Goal: Transaction & Acquisition: Subscribe to service/newsletter

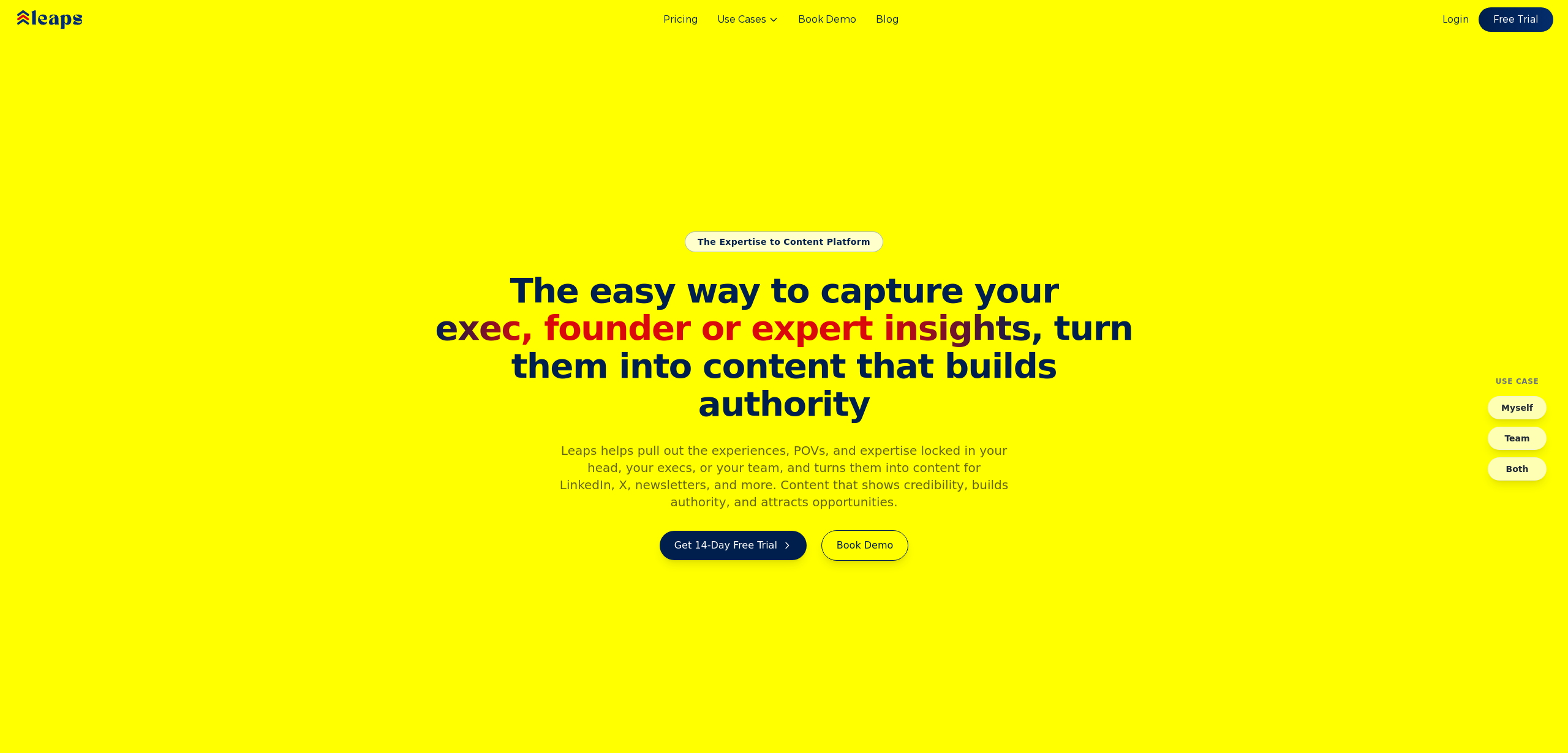
click at [717, 179] on section "The Expertise to Content Platform The easy way to capture your exec, founder or…" at bounding box center [784, 376] width 1568 height 753
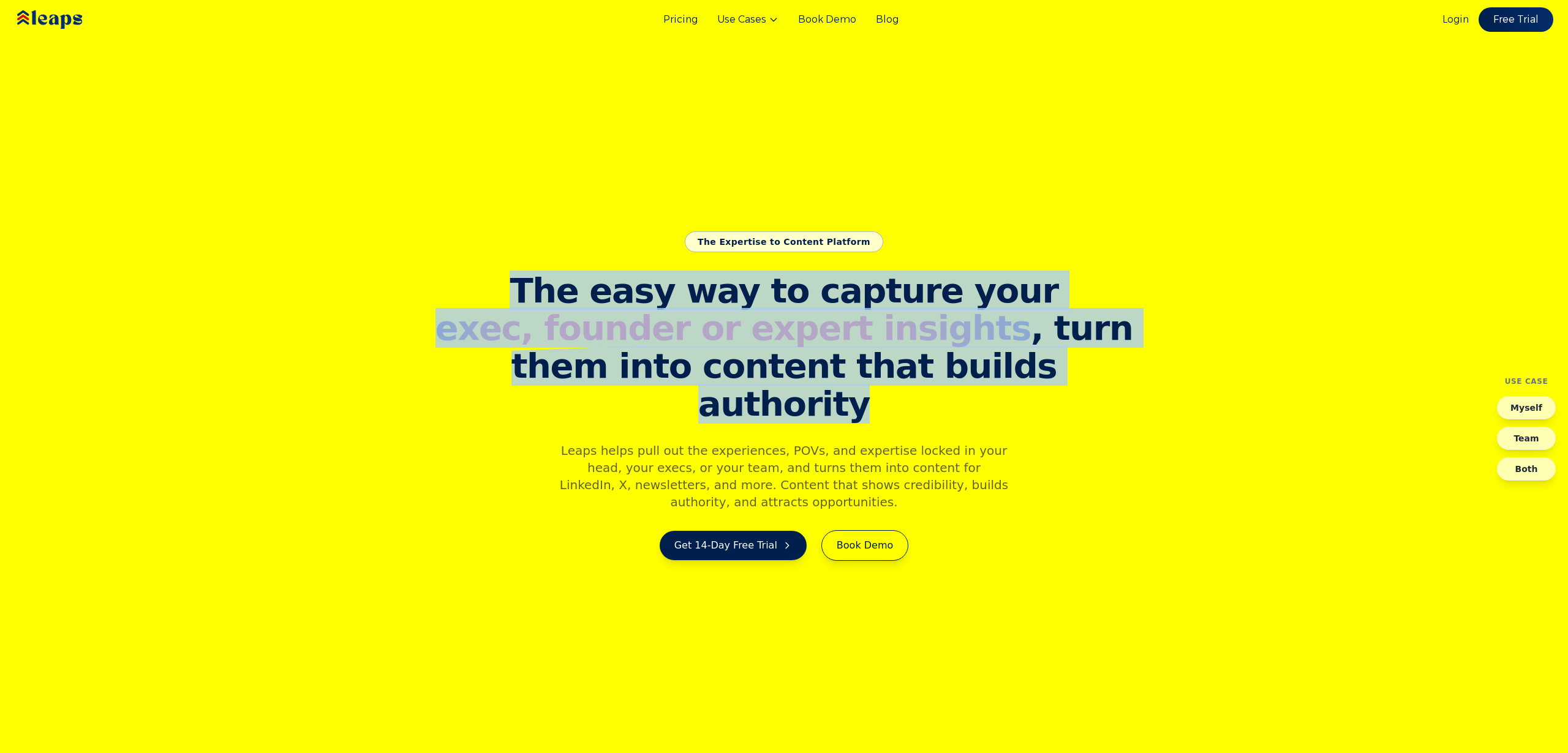
drag, startPoint x: 546, startPoint y: 313, endPoint x: 1109, endPoint y: 404, distance: 570.3
click at [1109, 404] on section "The Expertise to Content Platform The easy way to capture your exec, founder or…" at bounding box center [784, 376] width 1568 height 753
click at [1082, 388] on section "The Expertise to Content Platform The easy way to capture your exec, founder or…" at bounding box center [784, 376] width 1568 height 753
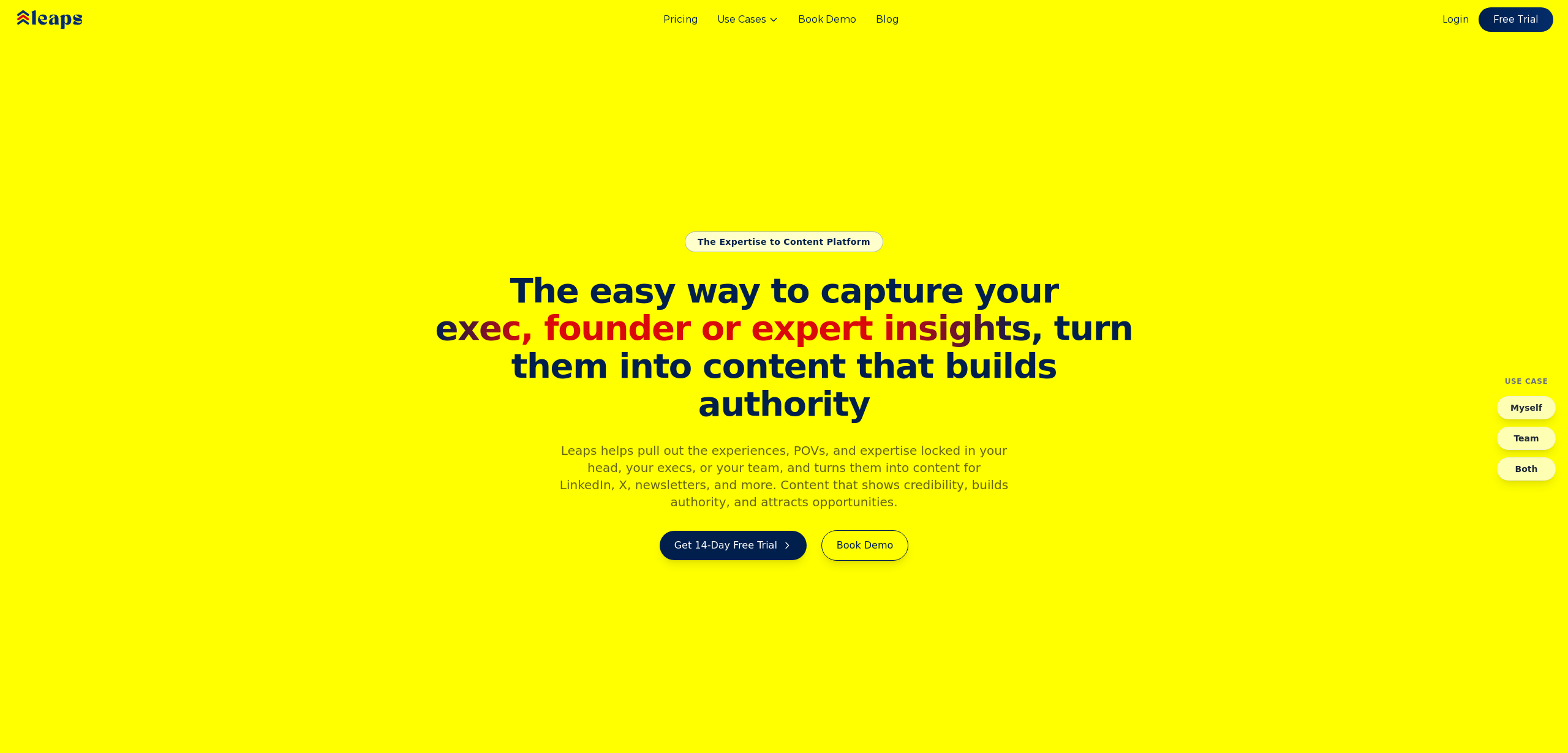
click at [1040, 414] on div "The easy way to capture your exec, founder or expert insights , turn them into …" at bounding box center [784, 416] width 705 height 289
click at [1030, 421] on div "The easy way to capture your exec, founder or expert insights , turn them into …" at bounding box center [784, 416] width 705 height 289
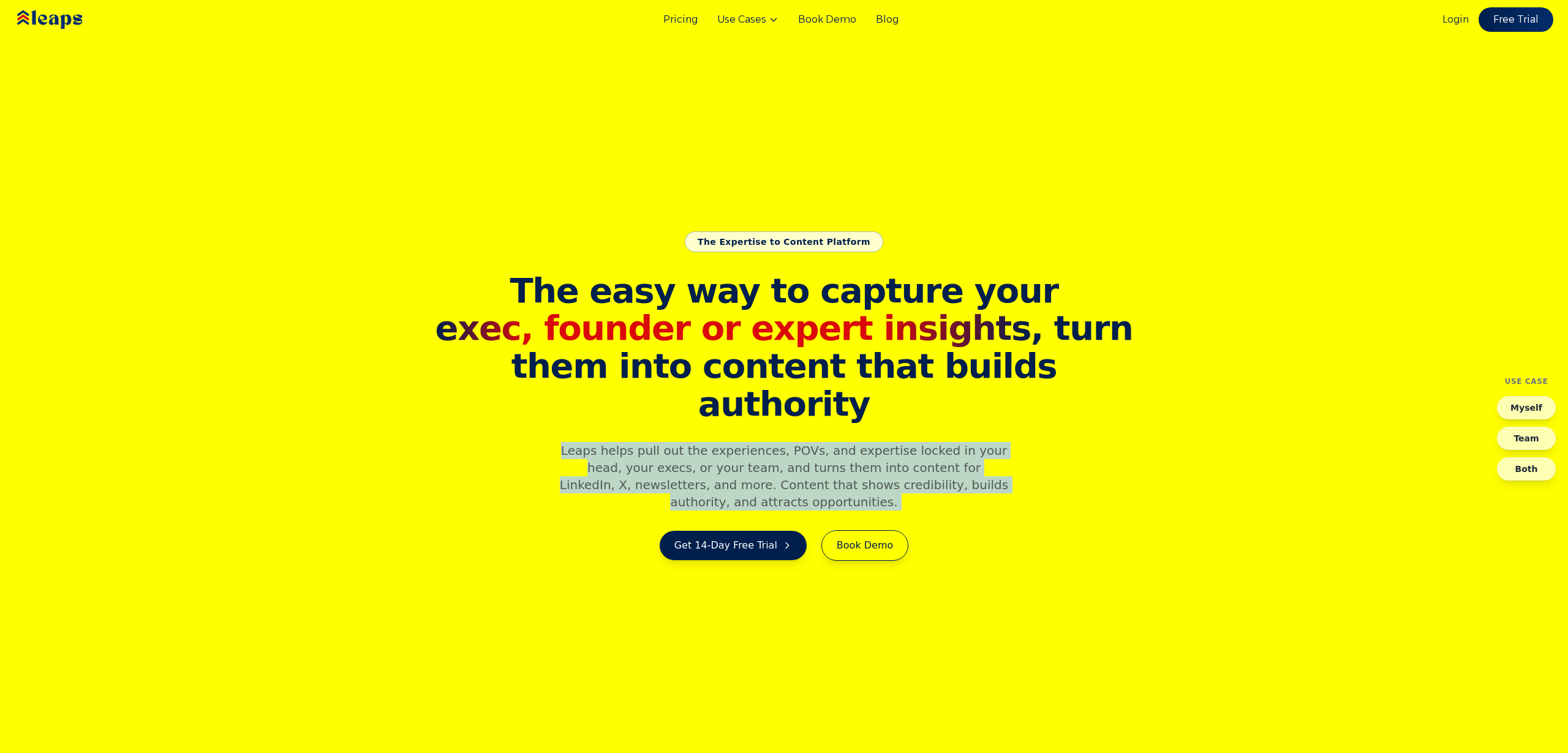
click at [1030, 421] on div "The easy way to capture your exec, founder or expert insights , turn them into …" at bounding box center [784, 416] width 705 height 289
click at [1007, 430] on div "The easy way to capture your exec, founder or expert insights , turn them into …" at bounding box center [784, 416] width 705 height 289
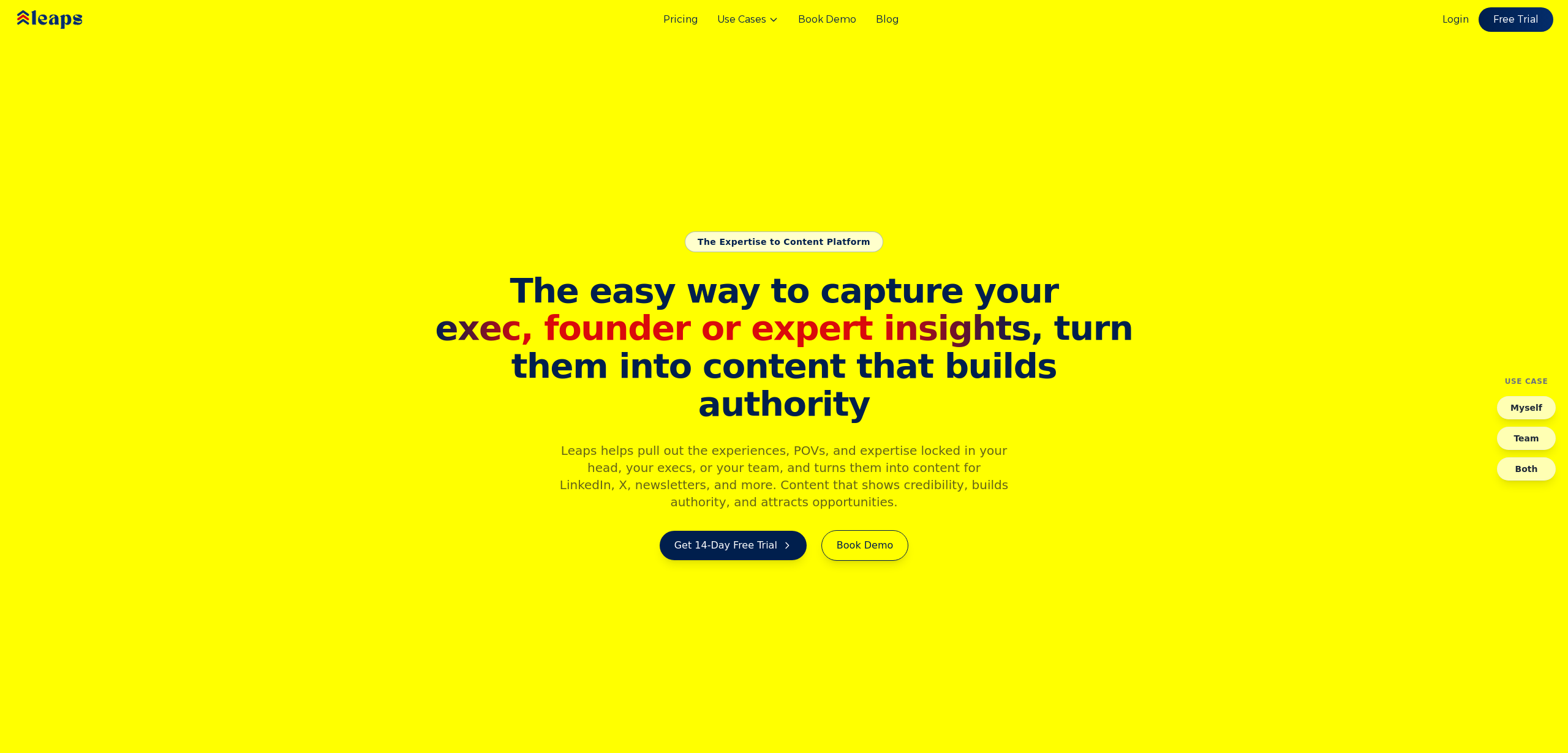
click at [1001, 442] on p "Leaps helps pull out the experiences, POVs, and expertise locked in your head, …" at bounding box center [784, 476] width 470 height 68
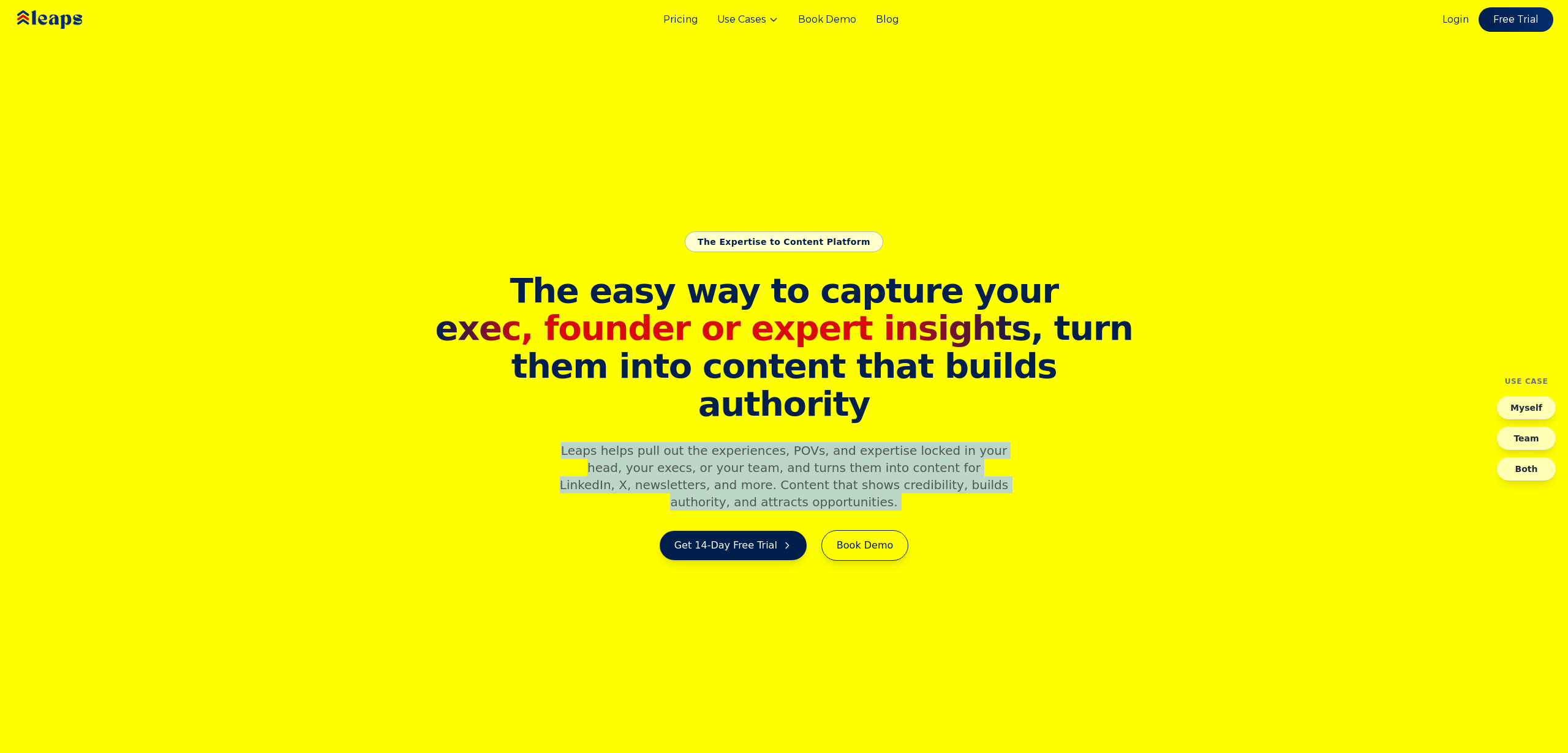
click at [1001, 442] on p "Leaps helps pull out the experiences, POVs, and expertise locked in your head, …" at bounding box center [784, 476] width 470 height 68
click at [1002, 442] on p "Leaps helps pull out the experiences, POVs, and expertise locked in your head, …" at bounding box center [784, 476] width 470 height 68
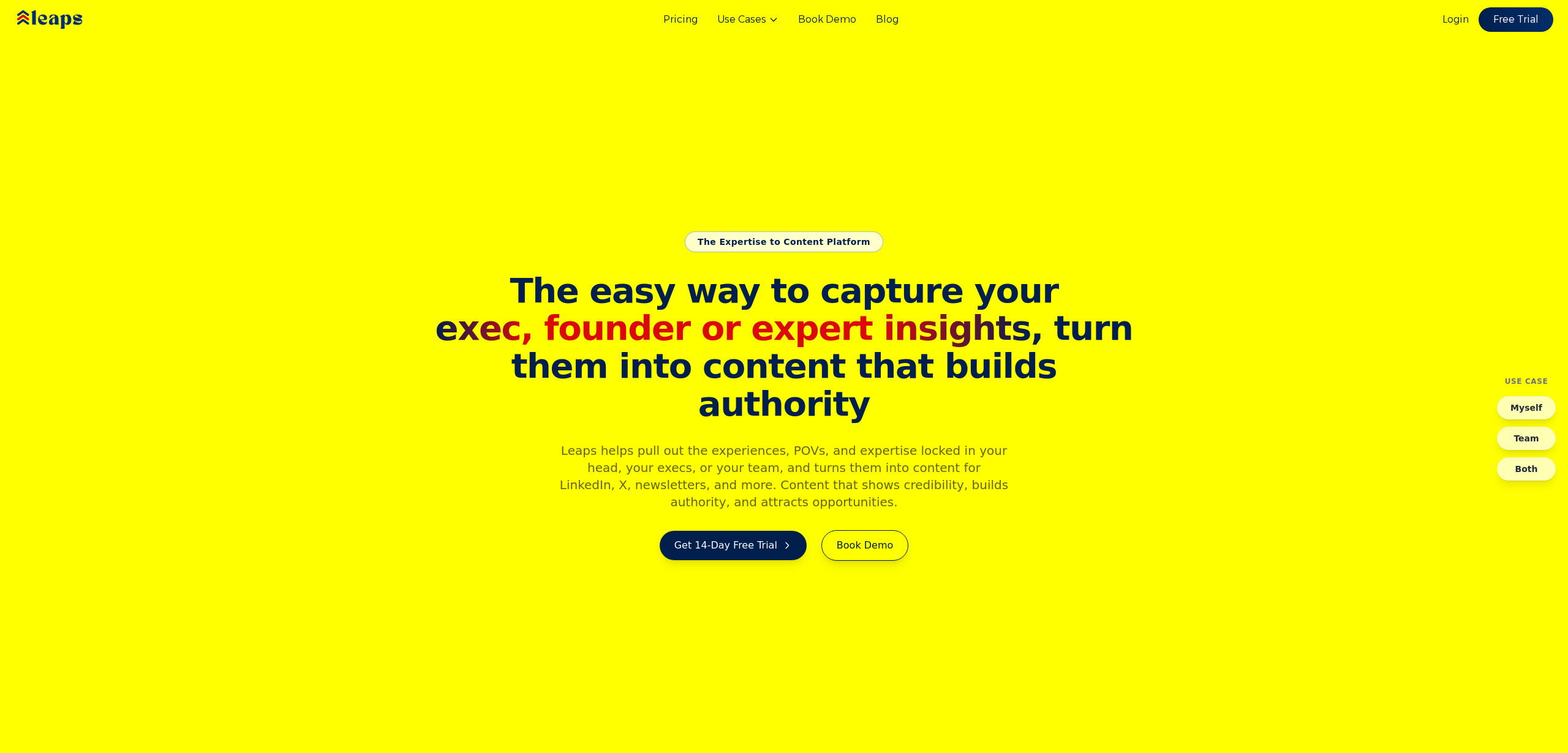
click at [681, 5] on div "Pricing Use Cases Book Demo Blog Login Free Trial" at bounding box center [784, 19] width 1568 height 39
click at [681, 23] on link "Pricing" at bounding box center [681, 19] width 35 height 15
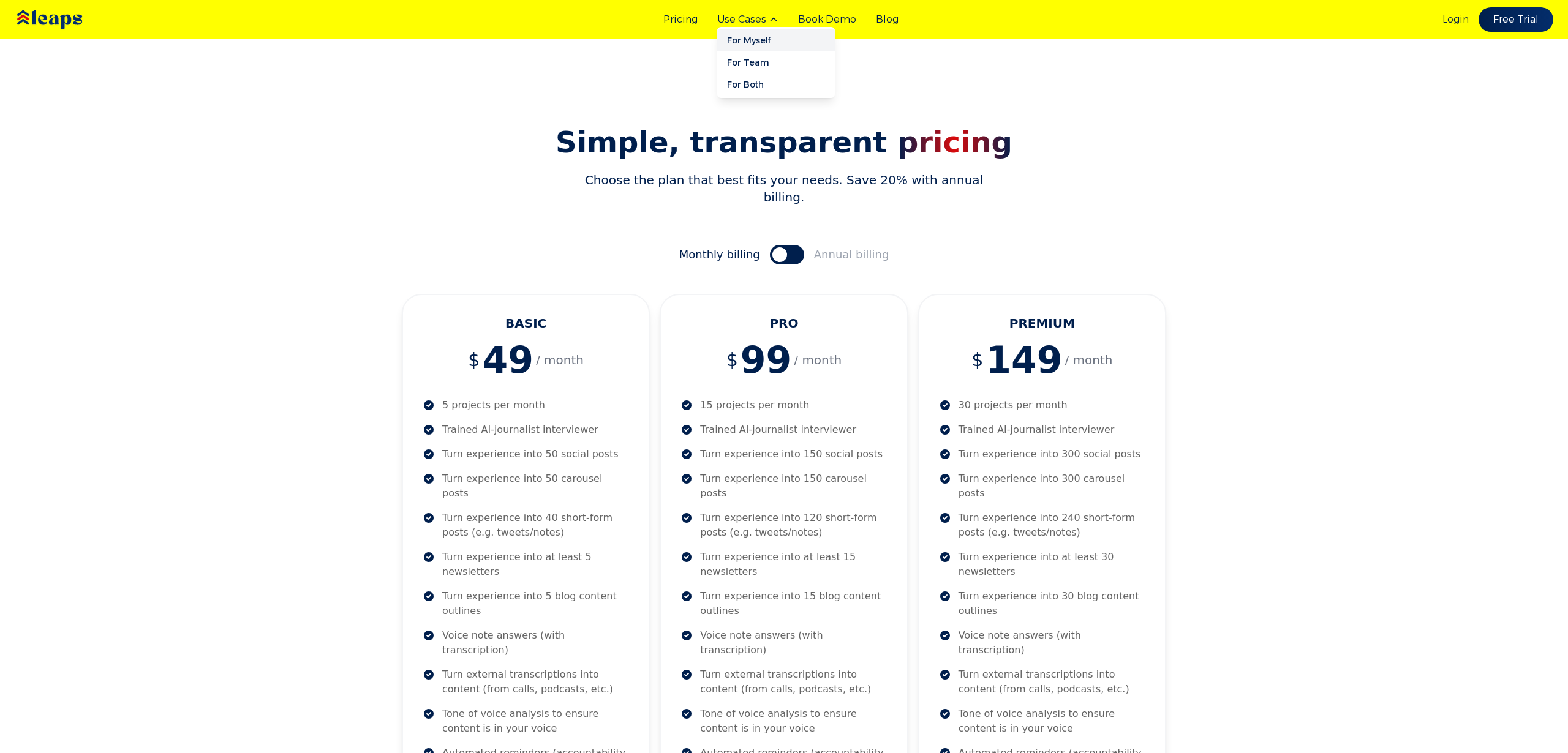
click at [748, 42] on link "For Myself" at bounding box center [776, 40] width 118 height 22
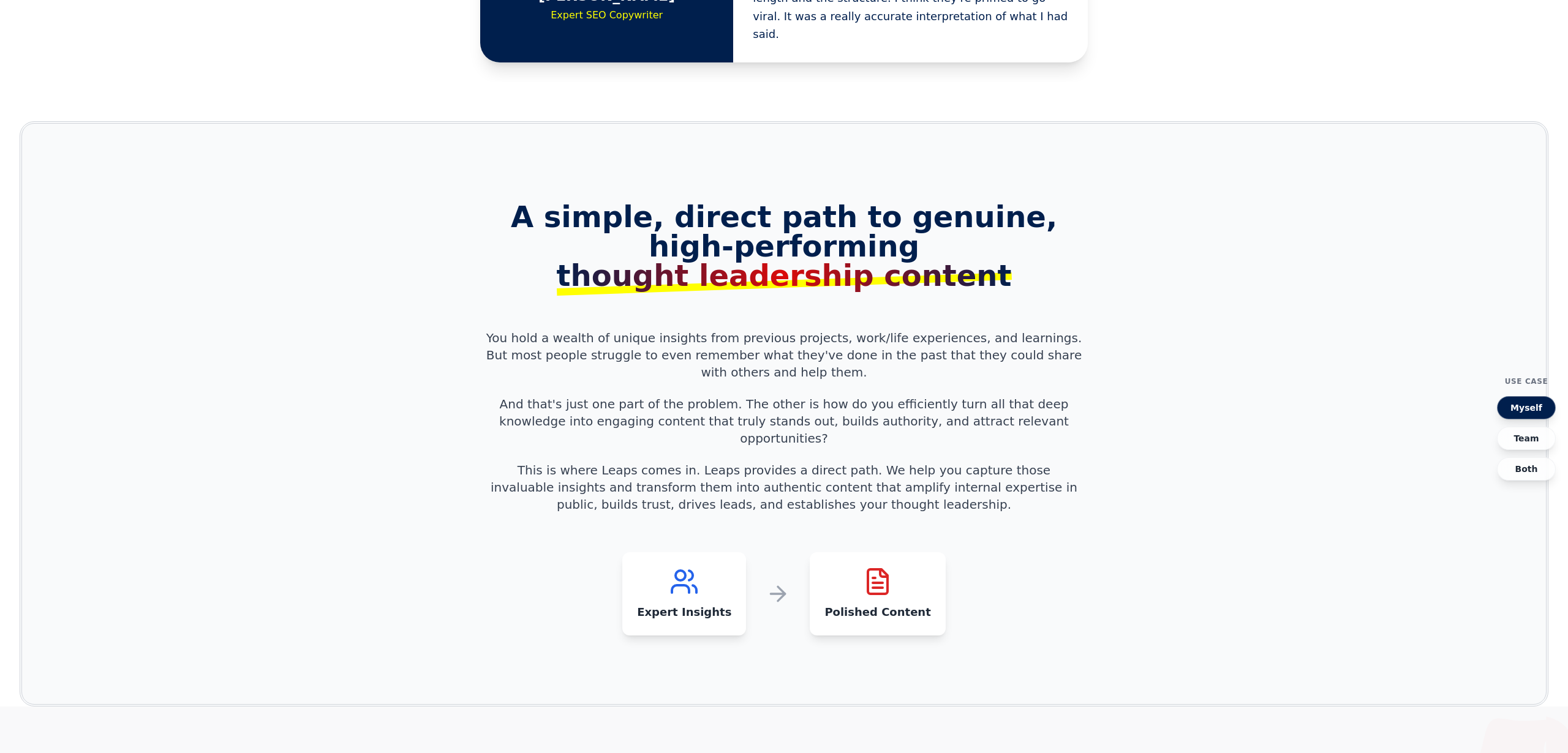
scroll to position [1240, 0]
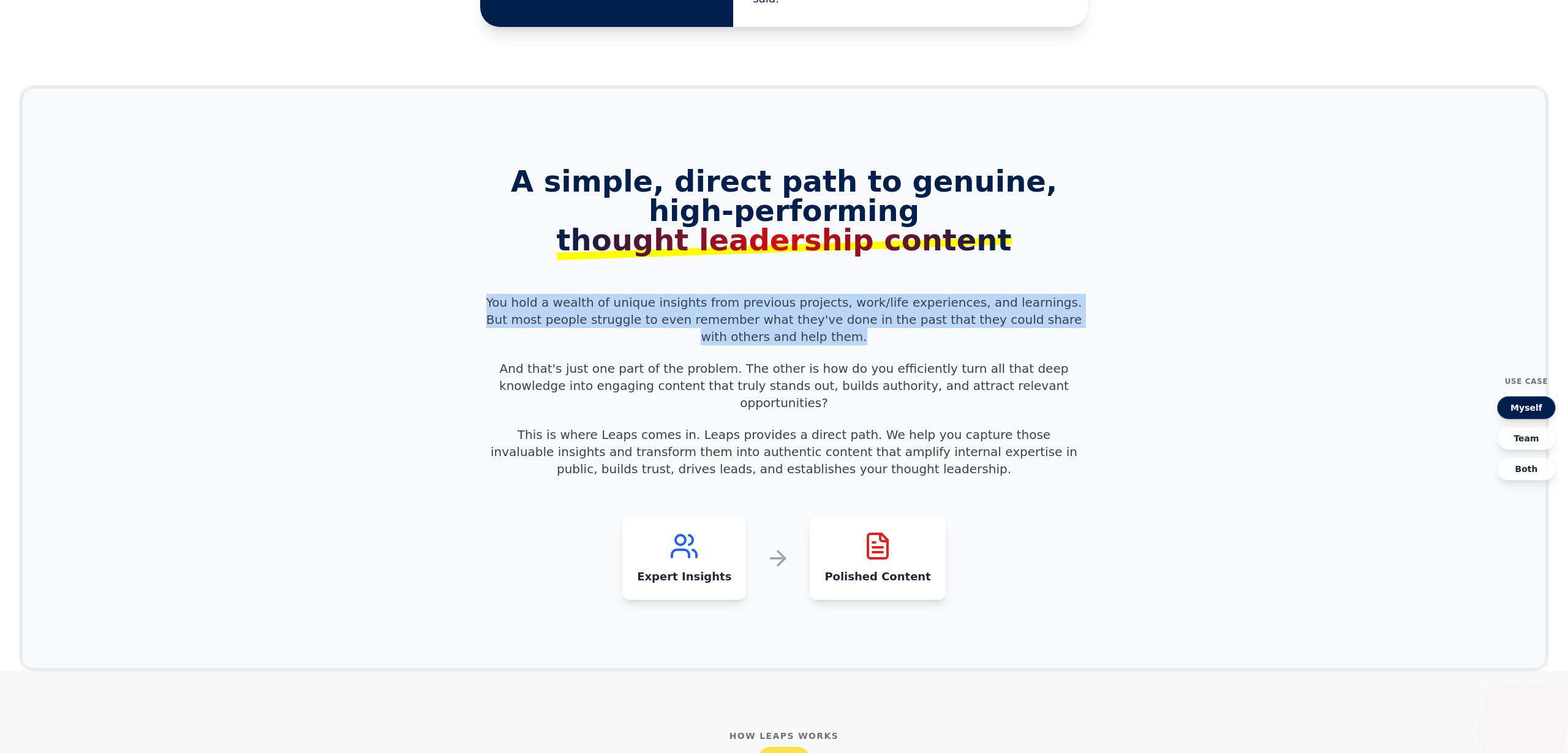
drag, startPoint x: 481, startPoint y: 225, endPoint x: 839, endPoint y: 259, distance: 359.6
click at [839, 259] on div "A simple, direct path to genuine, high-performing thought leadership content Yo…" at bounding box center [784, 383] width 627 height 434
click at [839, 294] on p "You hold a wealth of unique insights from previous projects, work/life experien…" at bounding box center [784, 319] width 598 height 51
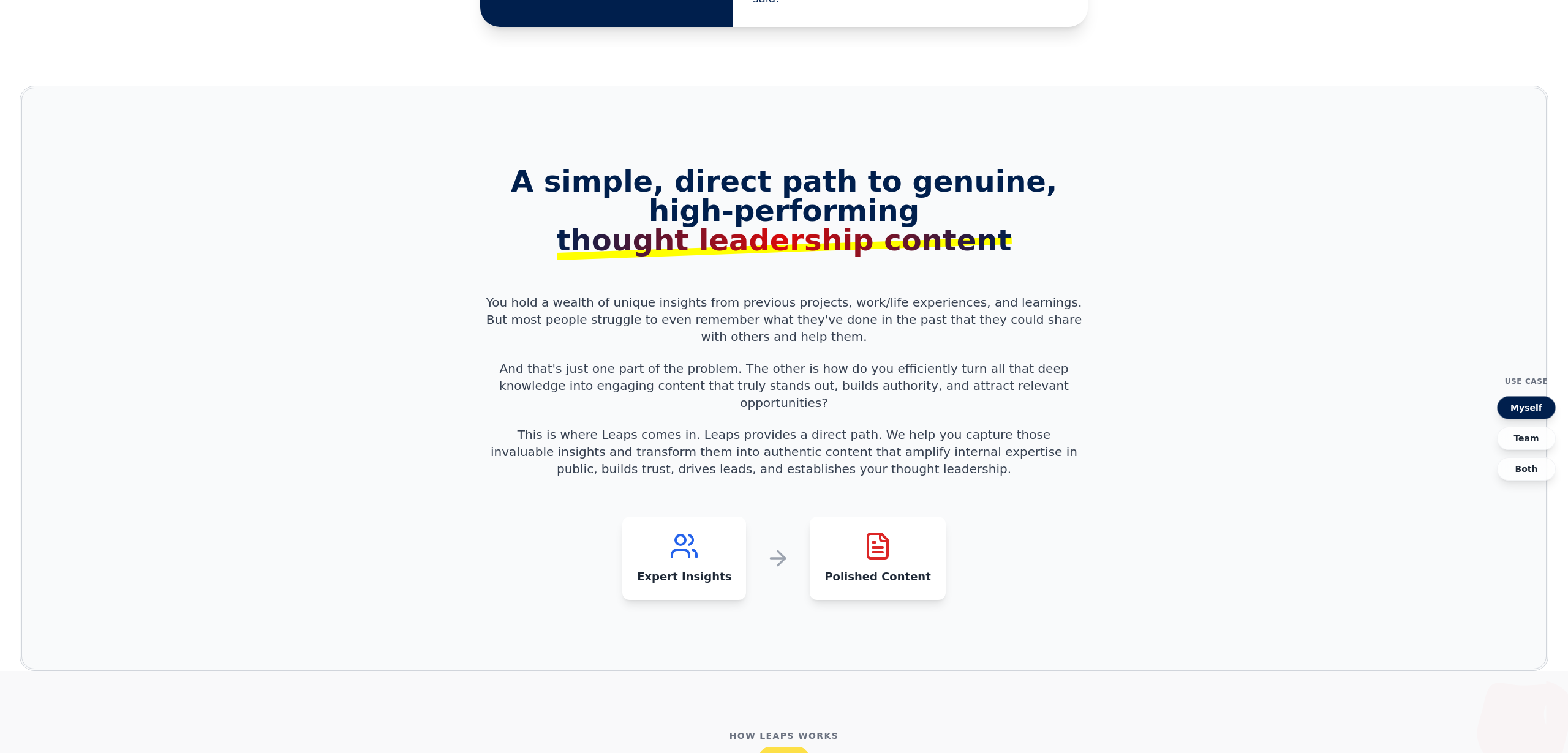
click at [812, 360] on p "And that's just one part of the problem. The other is how do you efficiently tu…" at bounding box center [784, 385] width 598 height 51
click at [807, 360] on p "And that's just one part of the problem. The other is how do you efficiently tu…" at bounding box center [784, 385] width 598 height 51
click at [798, 360] on p "And that's just one part of the problem. The other is how do you efficiently tu…" at bounding box center [784, 385] width 598 height 51
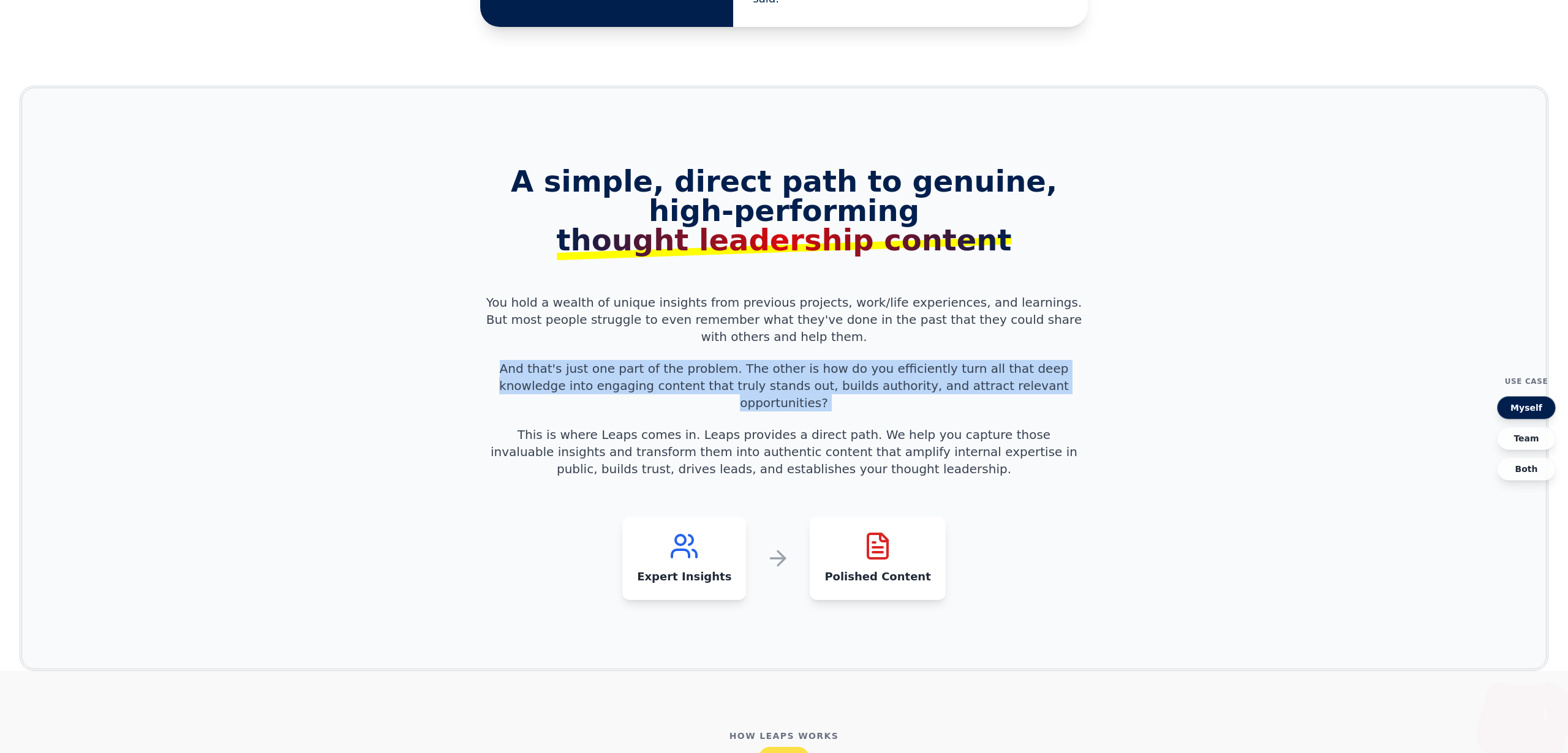
click at [798, 360] on p "And that's just one part of the problem. The other is how do you efficiently tu…" at bounding box center [784, 385] width 598 height 51
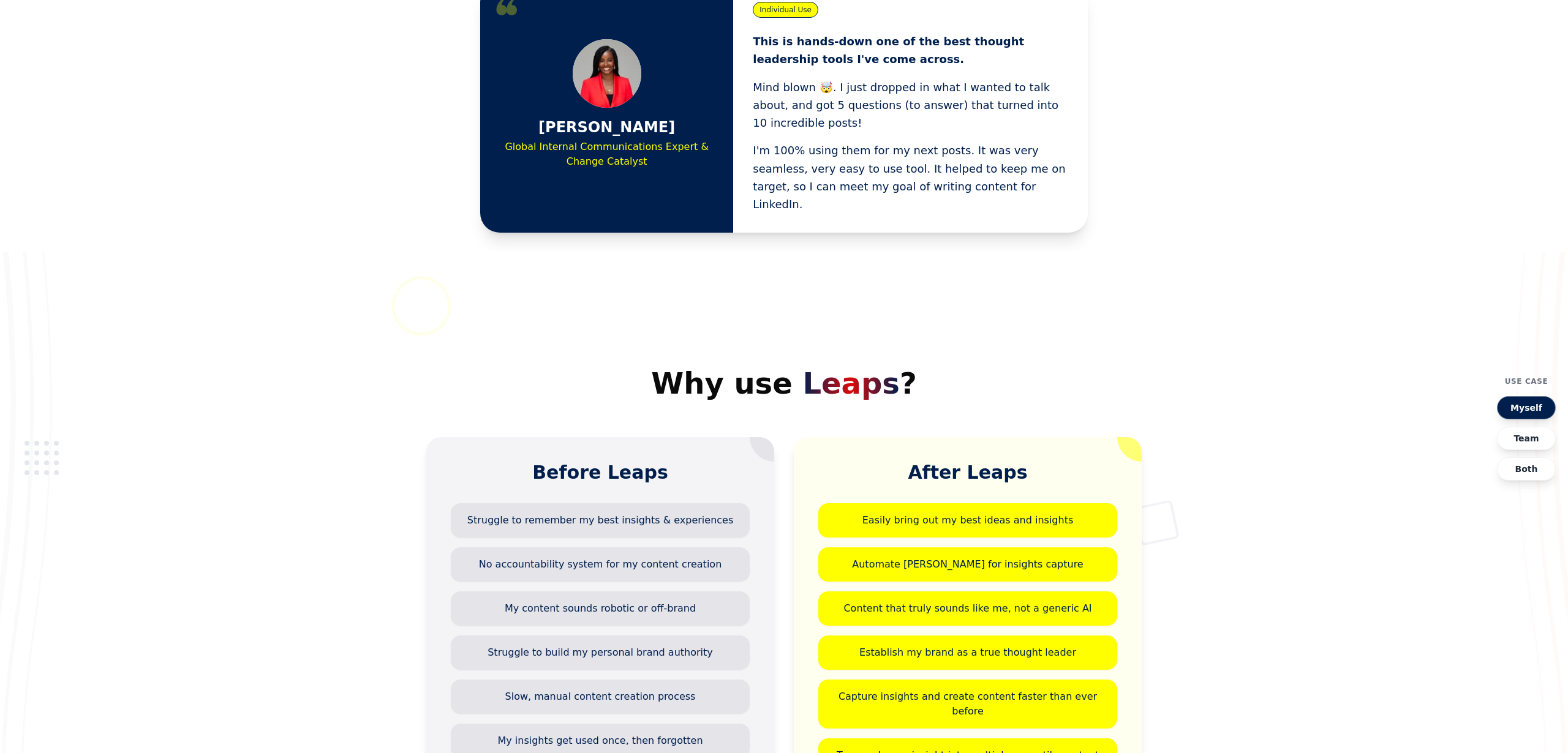
scroll to position [3525, 0]
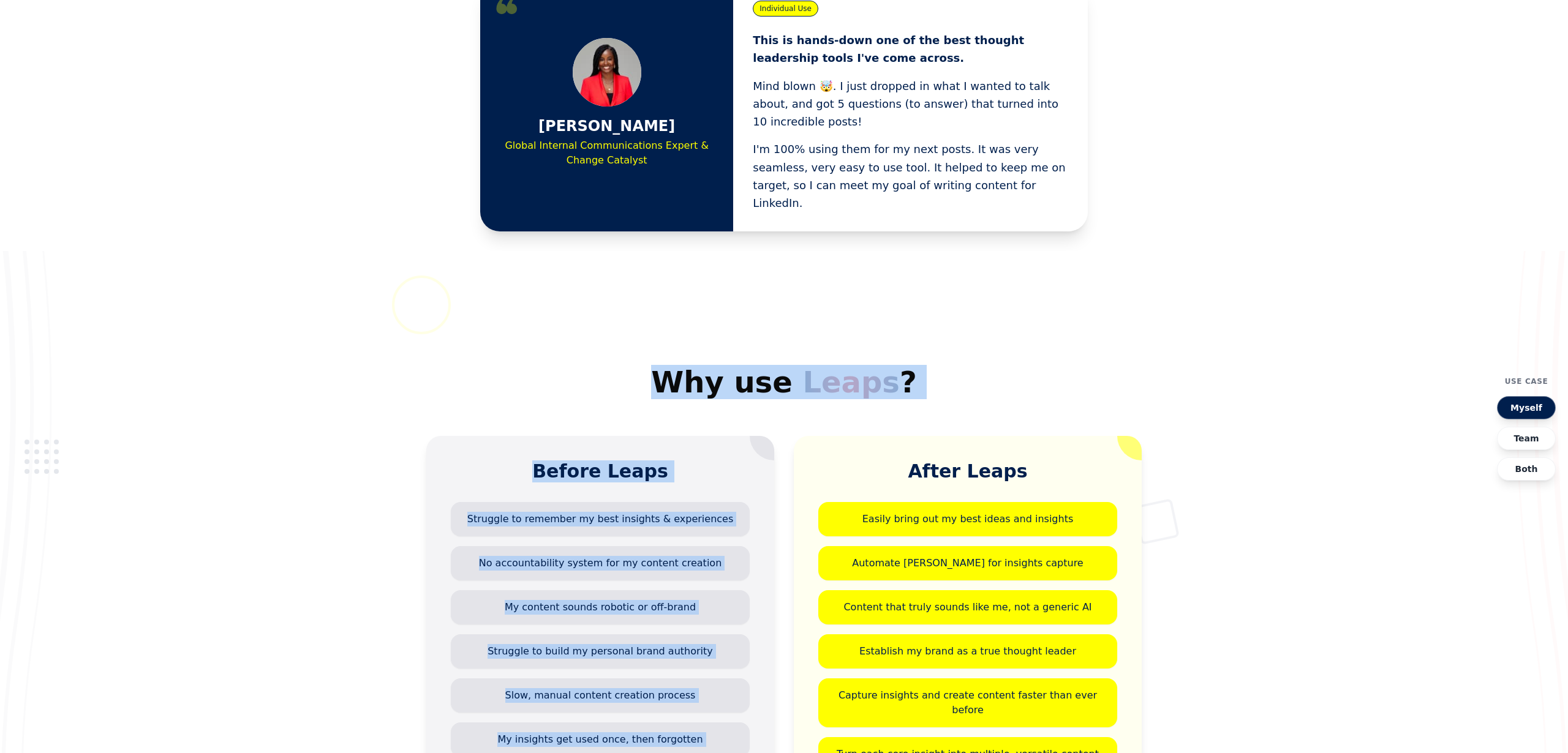
drag, startPoint x: 661, startPoint y: 138, endPoint x: 1029, endPoint y: 232, distance: 379.8
click at [1029, 251] on section "Why use Leaps ? Before Leaps Struggle to remember my best insights & experience…" at bounding box center [784, 628] width 1568 height 753
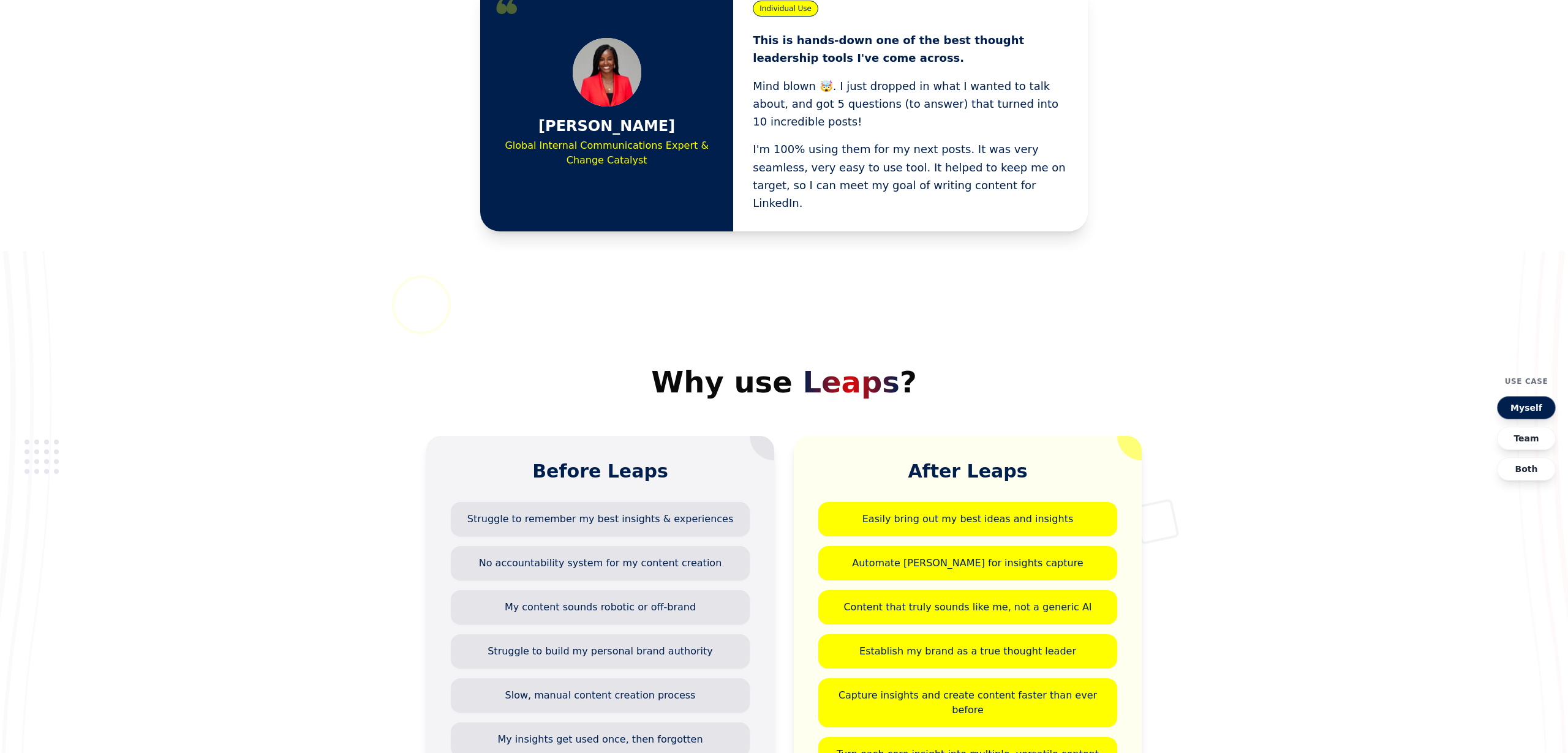
drag, startPoint x: 996, startPoint y: 222, endPoint x: 976, endPoint y: 221, distance: 20.0
click at [976, 436] on div "After Leaps Easily bring out my best ideas and insights Automate [PERSON_NAME] …" at bounding box center [968, 624] width 348 height 375
click at [976, 436] on div "After Leaps Easily bring out my best ideas and insights Automate [PERSON_NAME] …" at bounding box center [968, 624] width 348 height 375
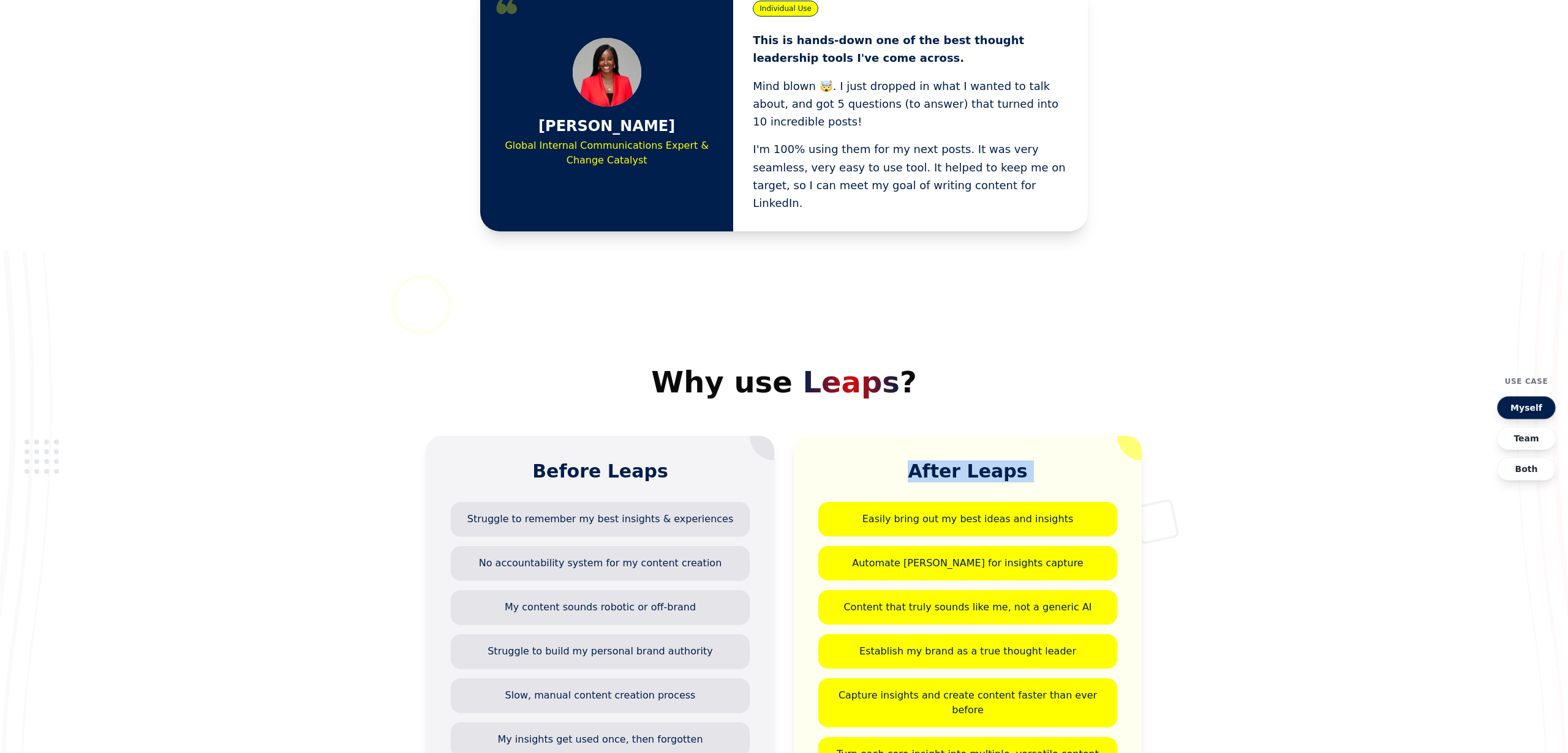
click at [976, 436] on div "After Leaps Easily bring out my best ideas and insights Automate [PERSON_NAME] …" at bounding box center [968, 624] width 348 height 375
click at [579, 460] on h3 "Before Leaps" at bounding box center [600, 471] width 299 height 22
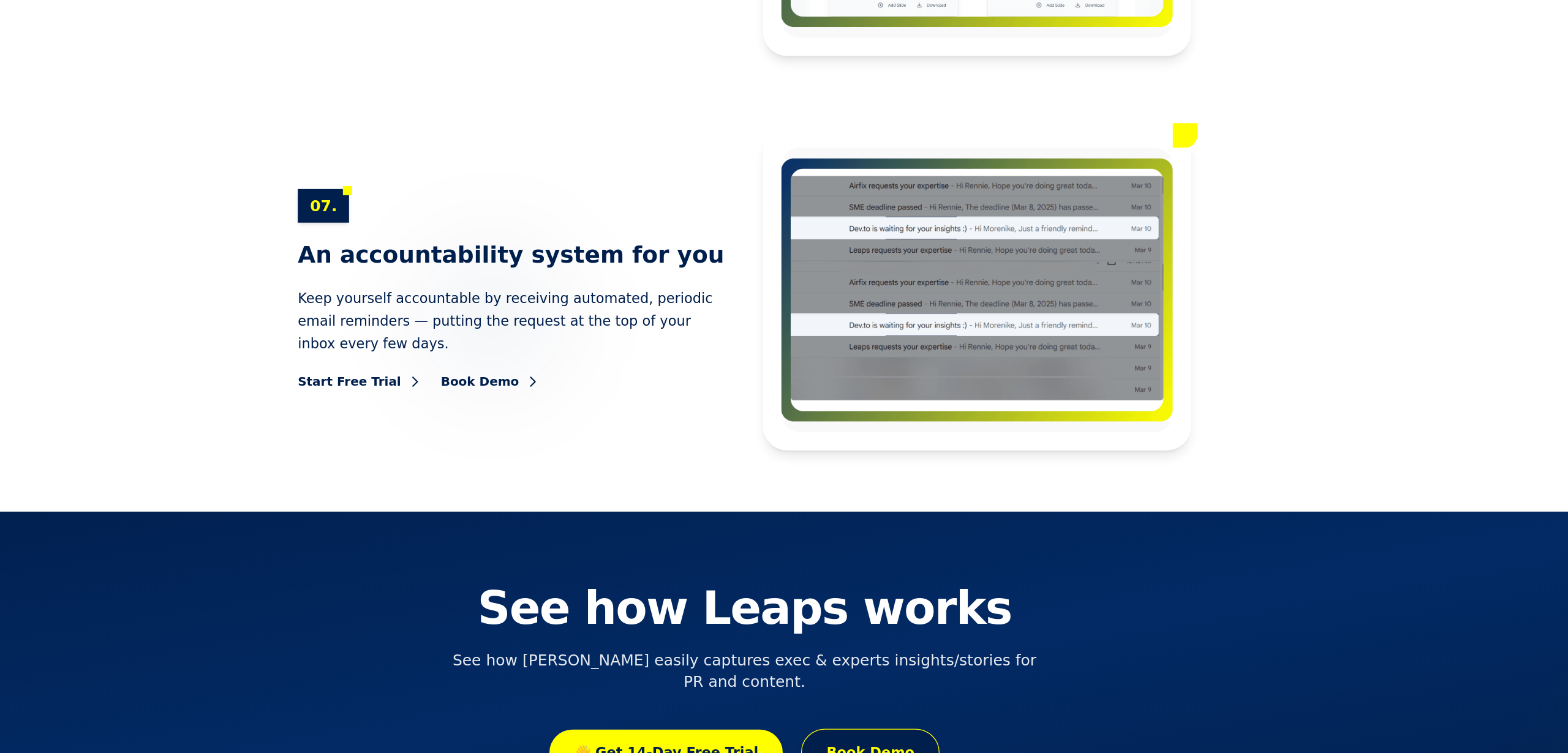
scroll to position [6412, 0]
